Goal: Navigation & Orientation: Find specific page/section

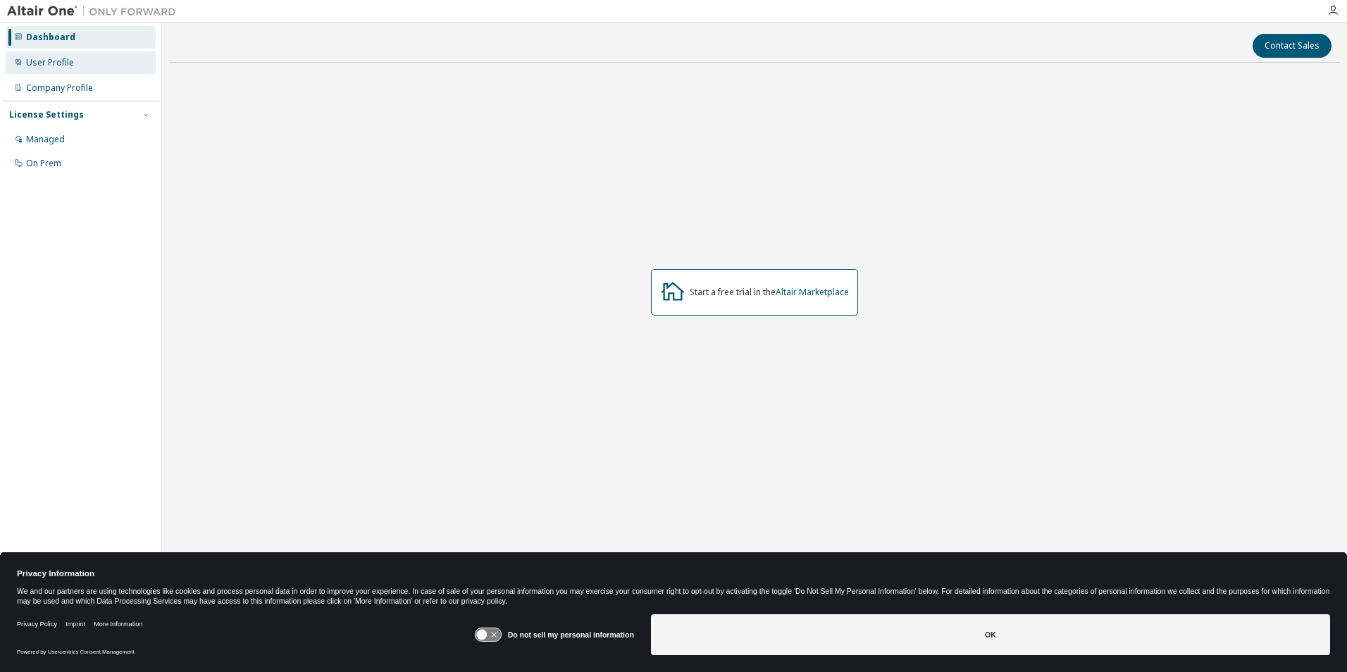
click at [79, 59] on div "User Profile" at bounding box center [81, 62] width 150 height 23
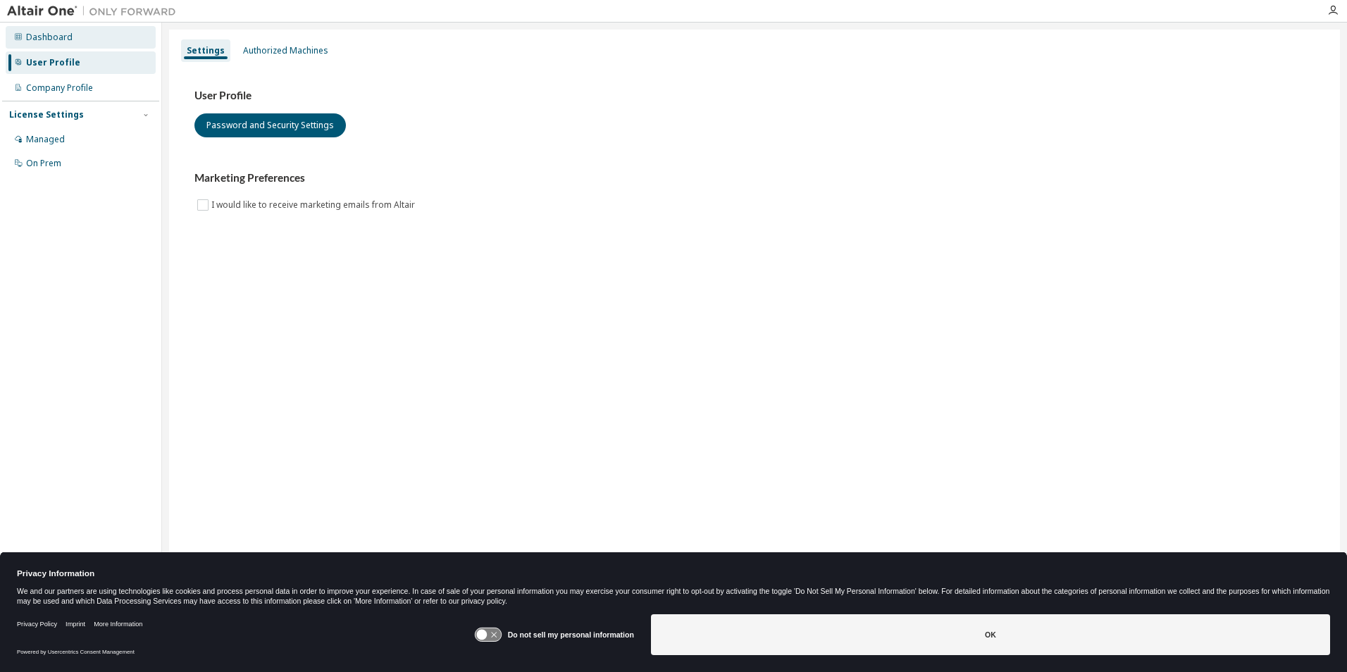
click at [71, 37] on div "Dashboard" at bounding box center [81, 37] width 150 height 23
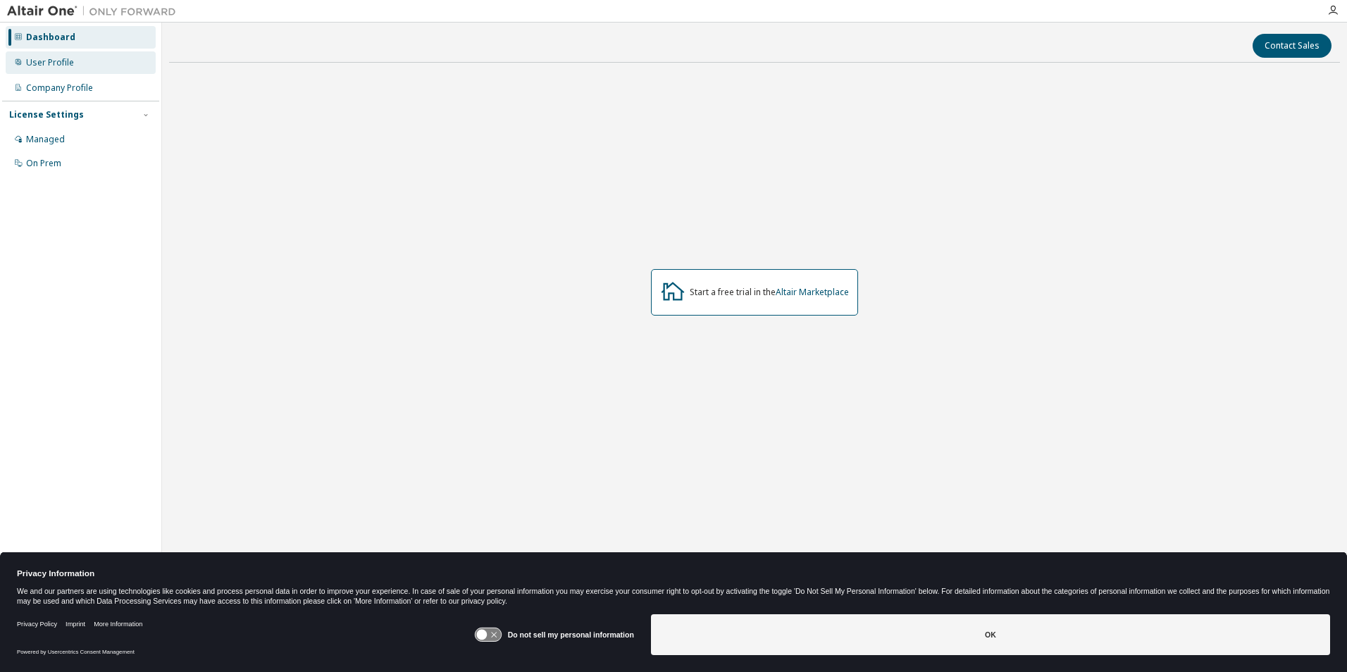
click at [76, 60] on div "User Profile" at bounding box center [81, 62] width 150 height 23
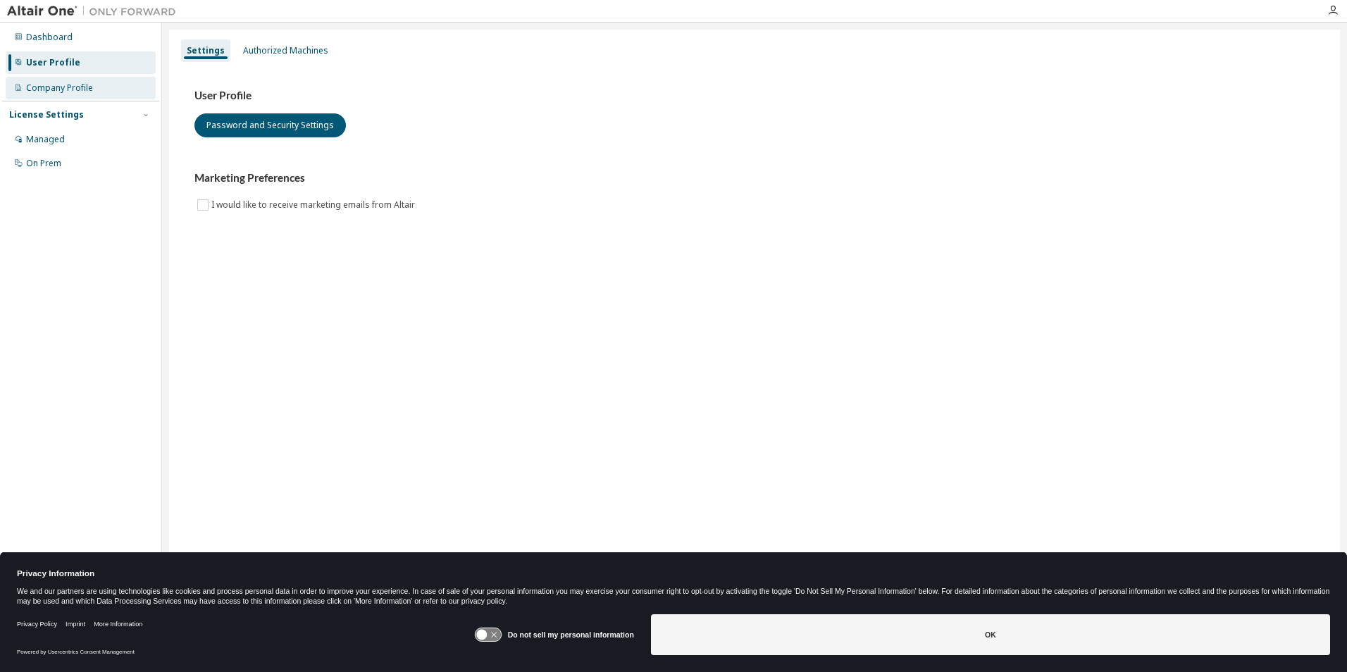
click at [74, 83] on div "Company Profile" at bounding box center [59, 87] width 67 height 11
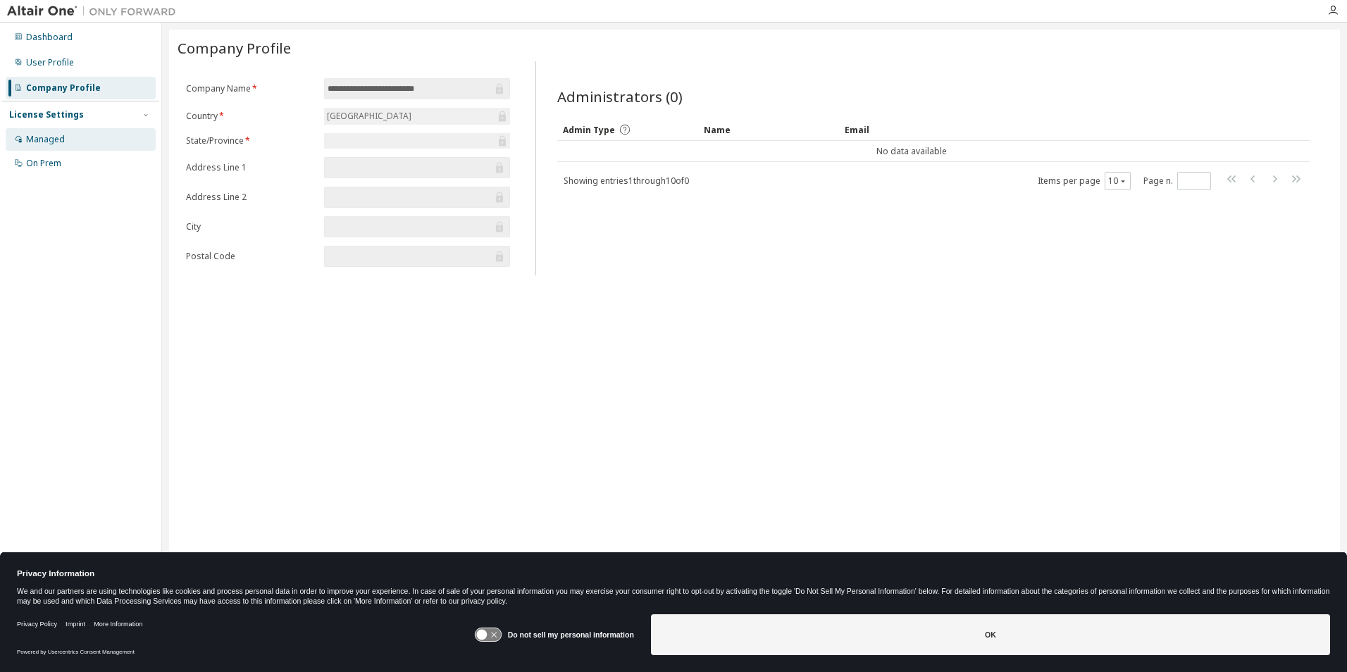
click at [65, 128] on div "Managed" at bounding box center [81, 139] width 150 height 23
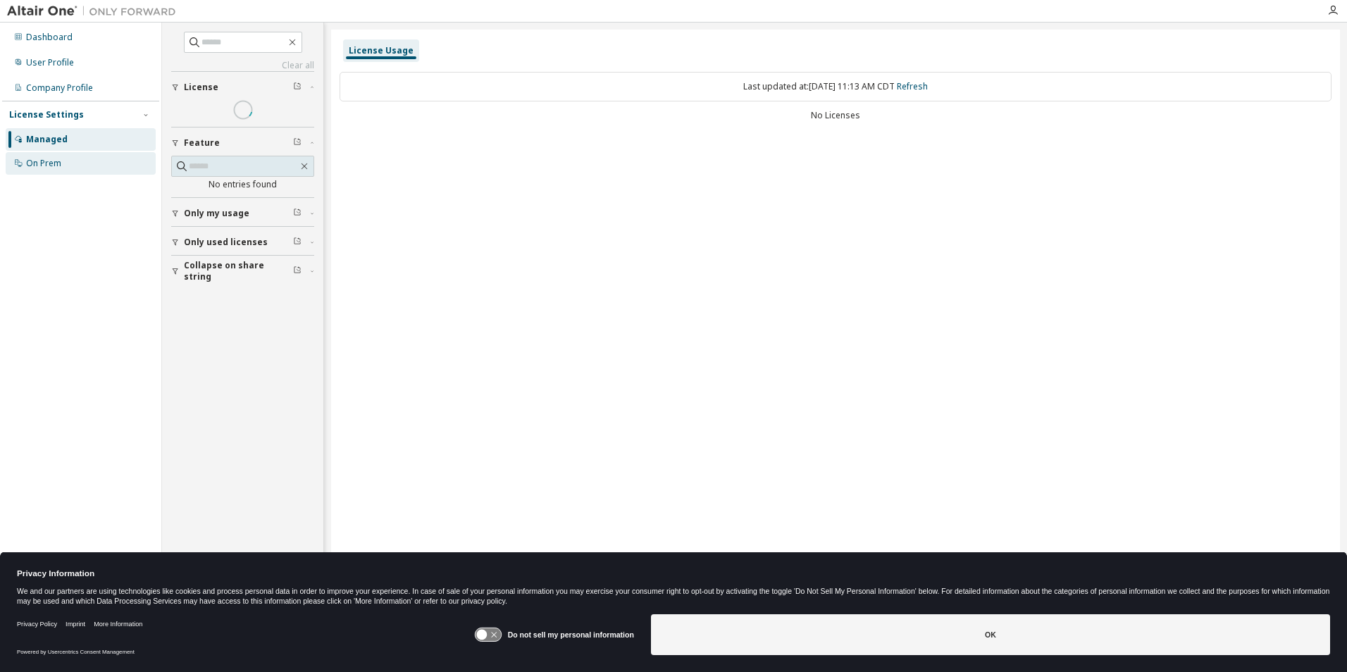
click at [61, 158] on div "On Prem" at bounding box center [43, 163] width 35 height 11
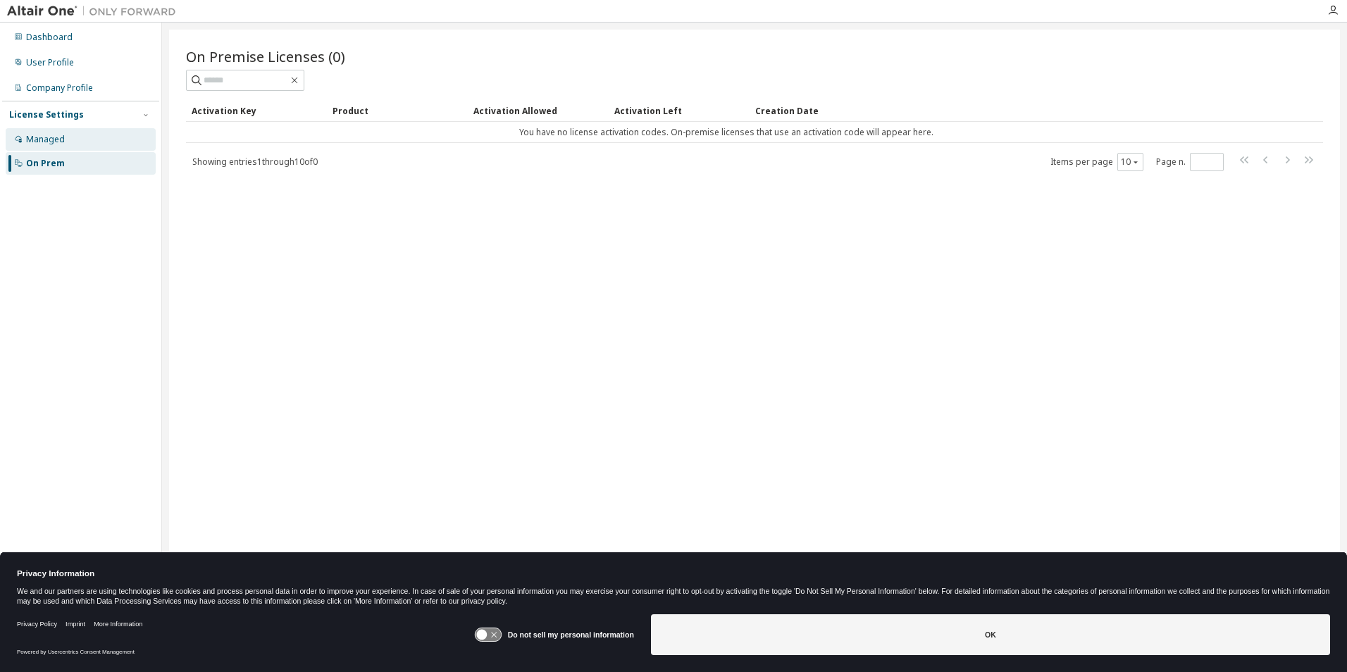
click at [67, 135] on div "Managed" at bounding box center [81, 139] width 150 height 23
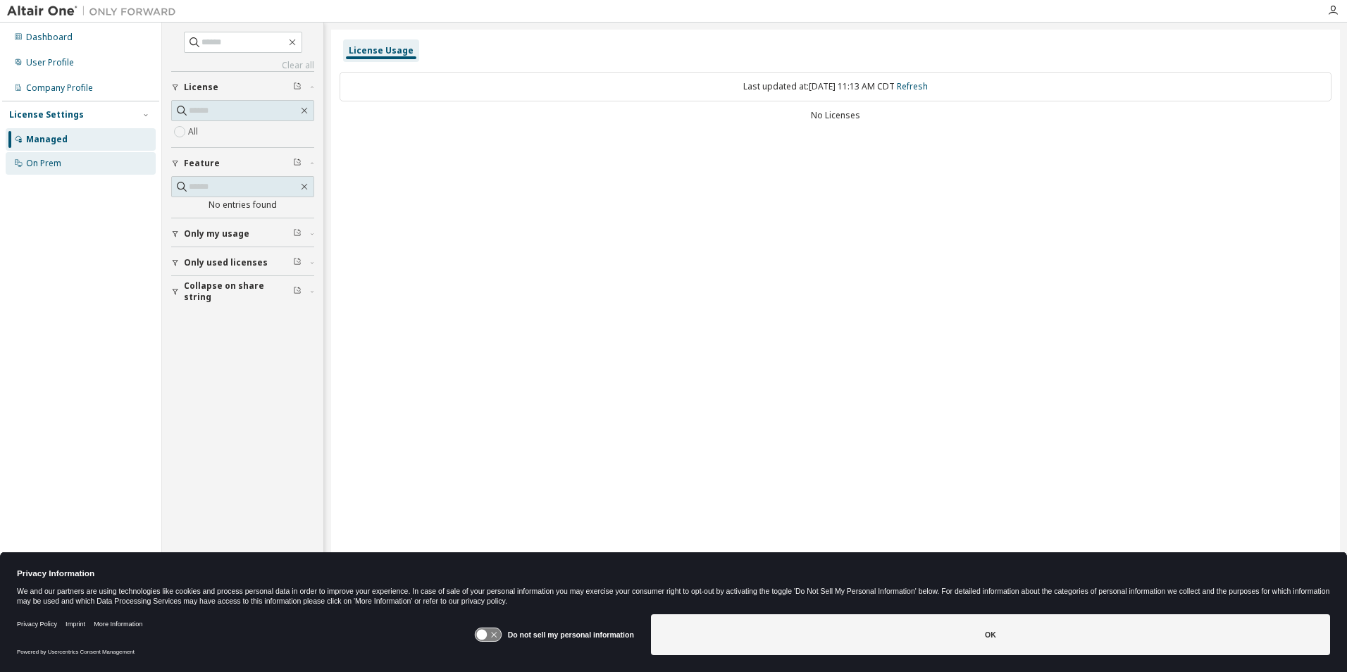
click at [55, 155] on div "On Prem" at bounding box center [81, 163] width 150 height 23
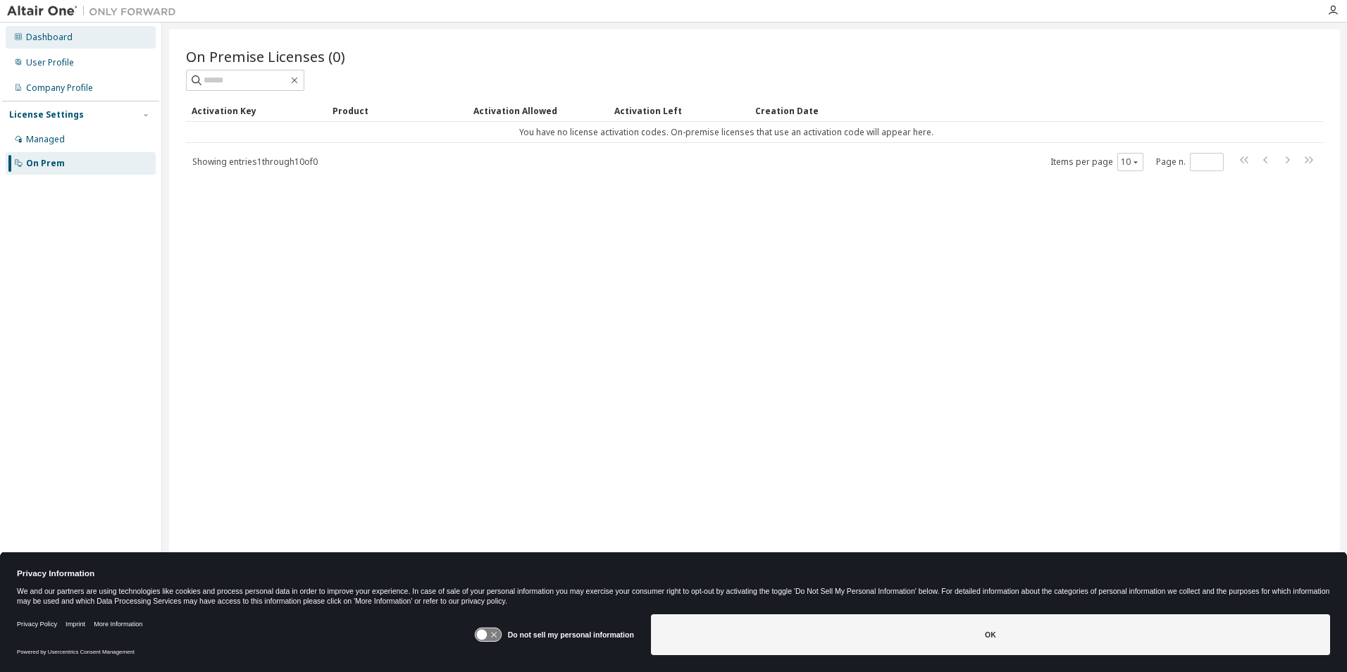
click at [73, 42] on div "Dashboard" at bounding box center [81, 37] width 150 height 23
